Goal: Check status: Check status

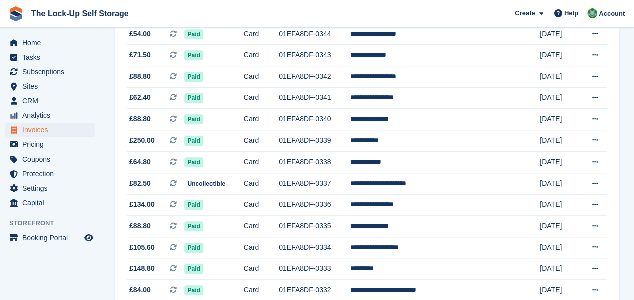
scroll to position [398, 0]
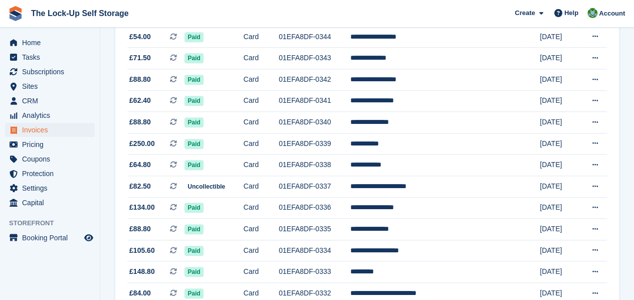
drag, startPoint x: 0, startPoint y: 0, endPoint x: 637, endPoint y: 122, distance: 648.6
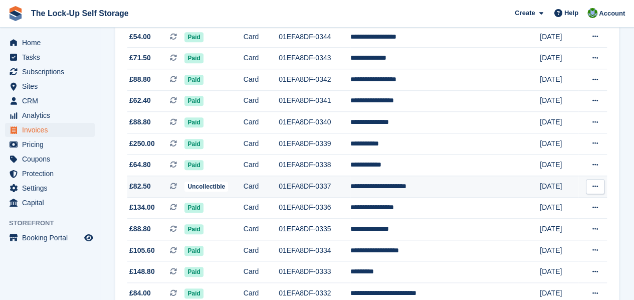
click at [243, 189] on td "Uncollectible" at bounding box center [213, 186] width 59 height 22
click at [350, 187] on td "01EFA8DF-0337" at bounding box center [315, 186] width 72 height 22
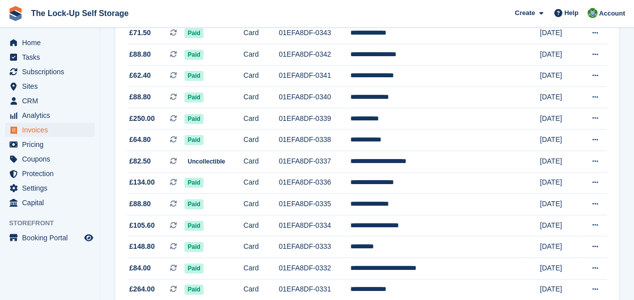
scroll to position [12, 0]
